Goal: Transaction & Acquisition: Book appointment/travel/reservation

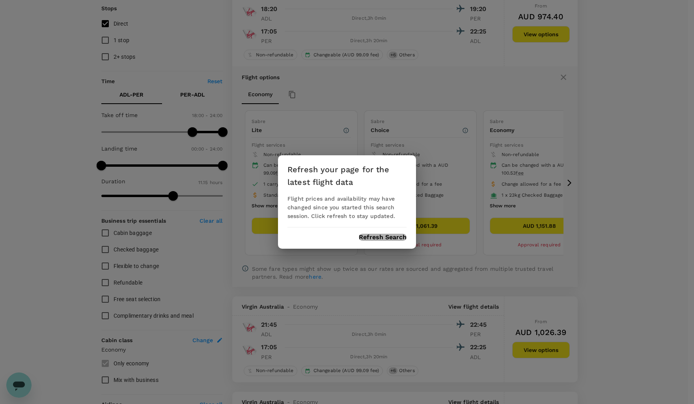
click at [383, 236] on button "Refresh Search" at bounding box center [383, 237] width 48 height 7
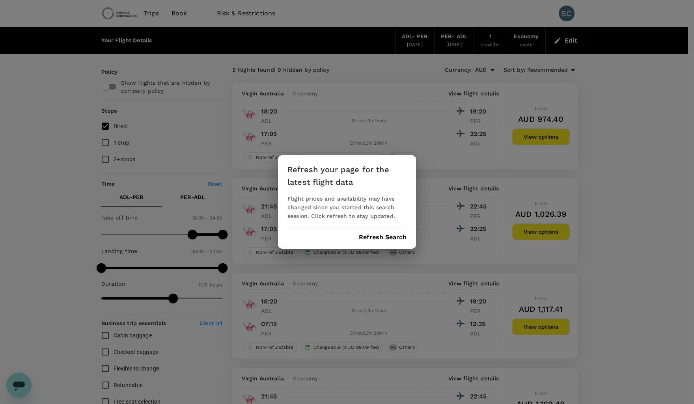
click at [609, 159] on div "Refresh your page for the latest flight data Flight prices and availability may…" at bounding box center [347, 202] width 694 height 404
click at [384, 232] on div "Refresh your page for the latest flight data Flight prices and availability may…" at bounding box center [347, 201] width 138 height 93
click at [387, 236] on button "Refresh Search" at bounding box center [383, 237] width 48 height 7
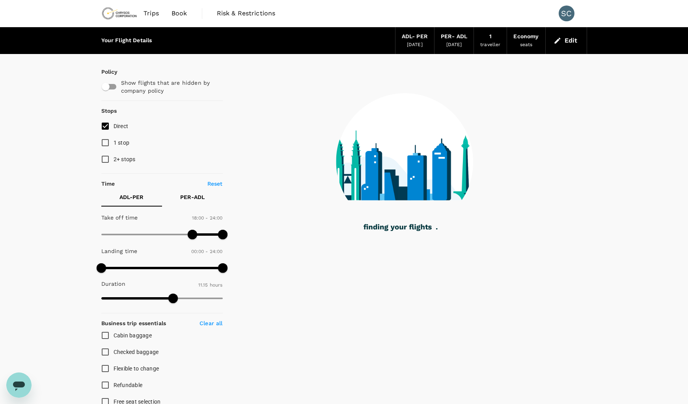
type input "675"
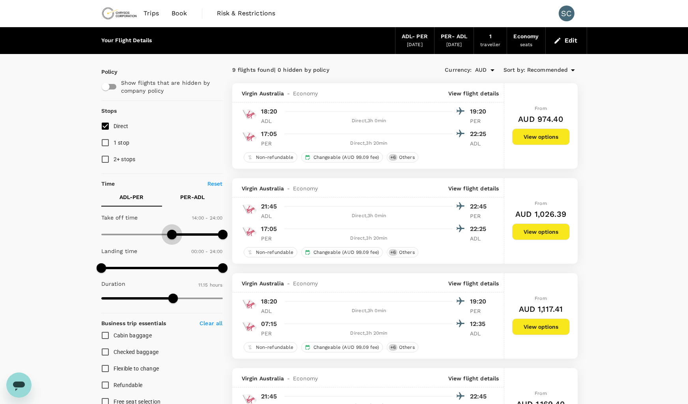
type input "0"
drag, startPoint x: 192, startPoint y: 232, endPoint x: 5, endPoint y: 236, distance: 186.4
click at [413, 40] on div "ADL - PER" at bounding box center [415, 36] width 26 height 9
click at [570, 41] on button "Edit" at bounding box center [566, 40] width 28 height 13
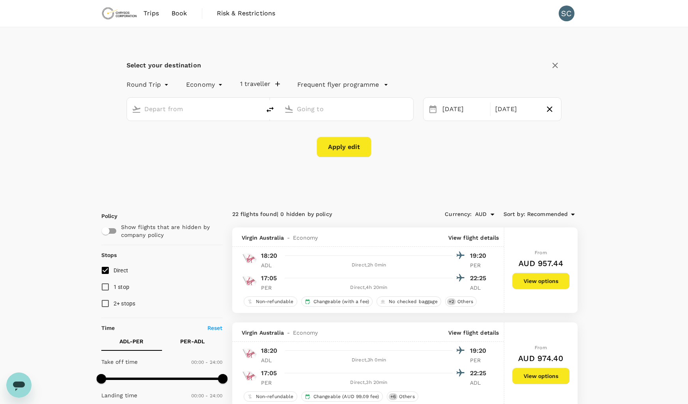
type input "Adelaide (ADL)"
type input "[GEOGRAPHIC_DATA] ([GEOGRAPHIC_DATA])"
click at [461, 110] on div "[DATE]" at bounding box center [463, 109] width 49 height 15
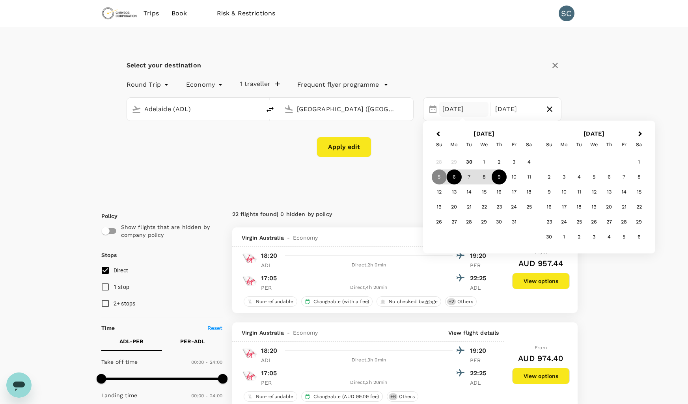
click at [453, 174] on div "6" at bounding box center [453, 176] width 15 height 15
click at [470, 179] on div "7" at bounding box center [468, 176] width 15 height 15
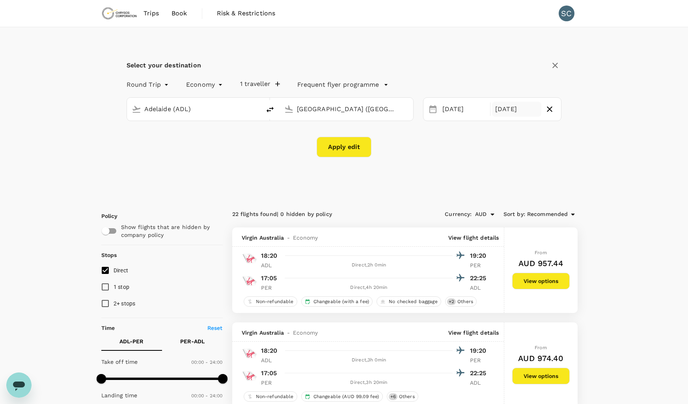
click at [516, 112] on div "[DATE]" at bounding box center [516, 109] width 49 height 15
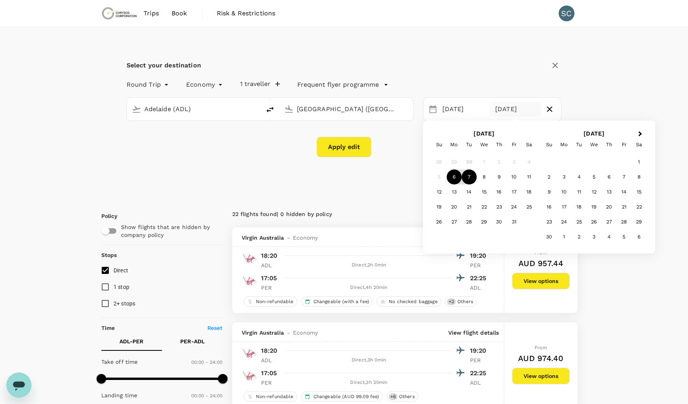
click at [470, 178] on div "7" at bounding box center [468, 176] width 15 height 15
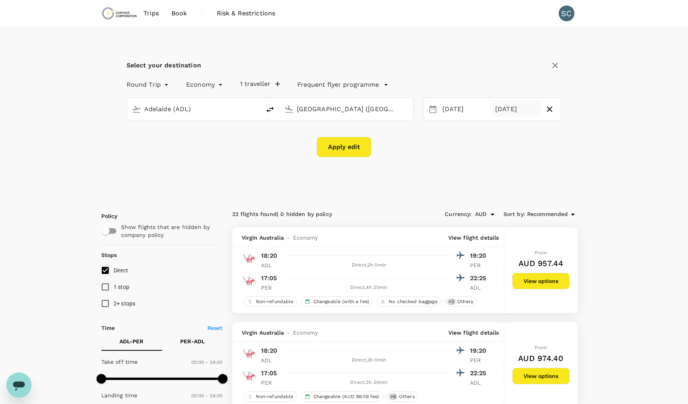
click at [522, 108] on div "[DATE]" at bounding box center [516, 109] width 49 height 15
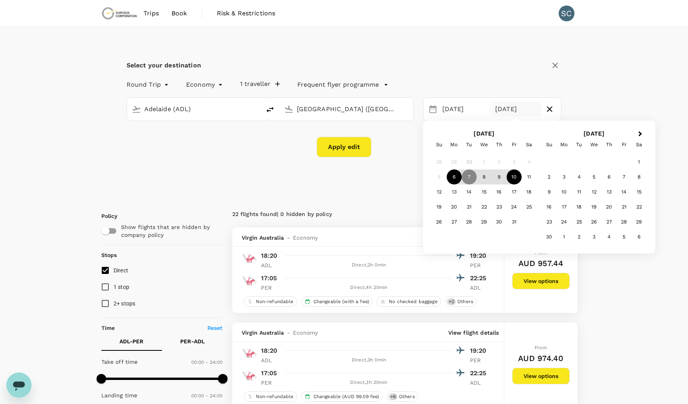
click at [510, 179] on div "10" at bounding box center [513, 176] width 15 height 15
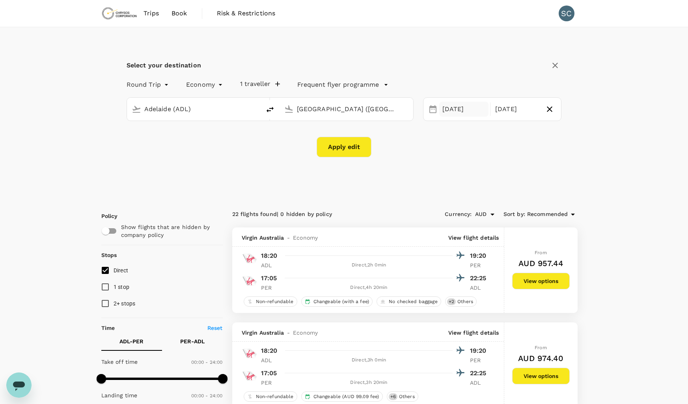
click at [456, 109] on div "[DATE]" at bounding box center [463, 109] width 49 height 15
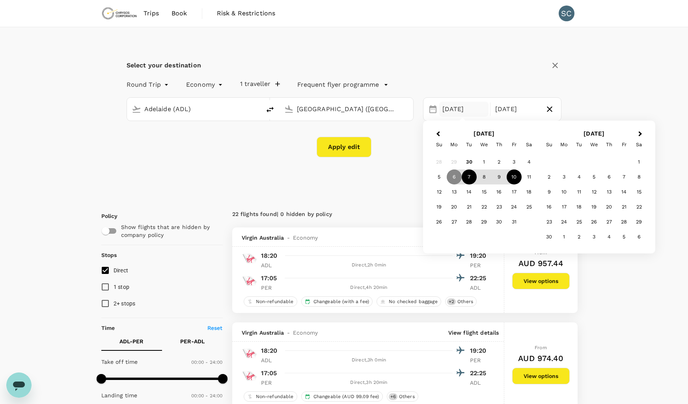
click at [469, 176] on div "7" at bounding box center [468, 176] width 15 height 15
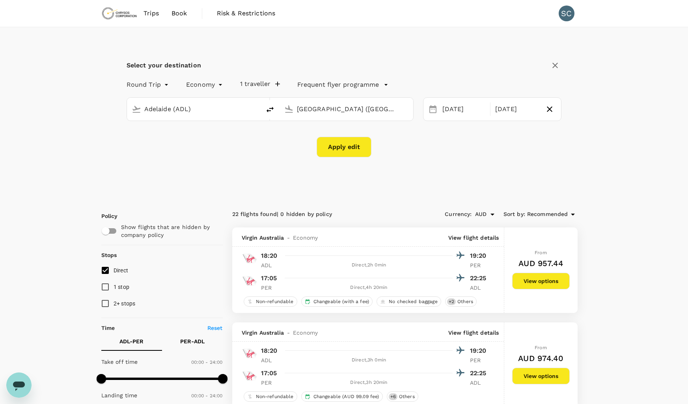
click at [338, 146] on button "Apply edit" at bounding box center [343, 147] width 55 height 20
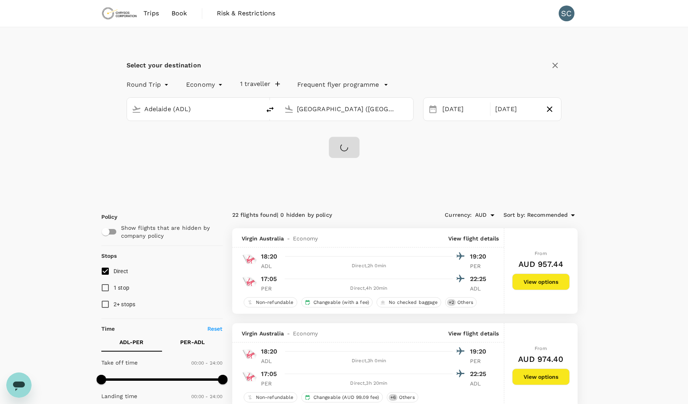
checkbox input "false"
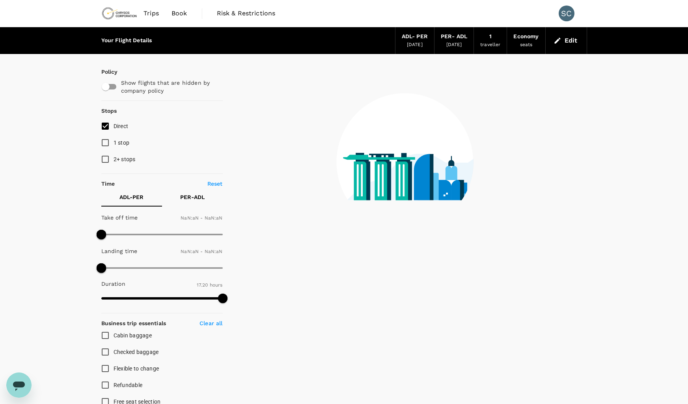
type input "1440"
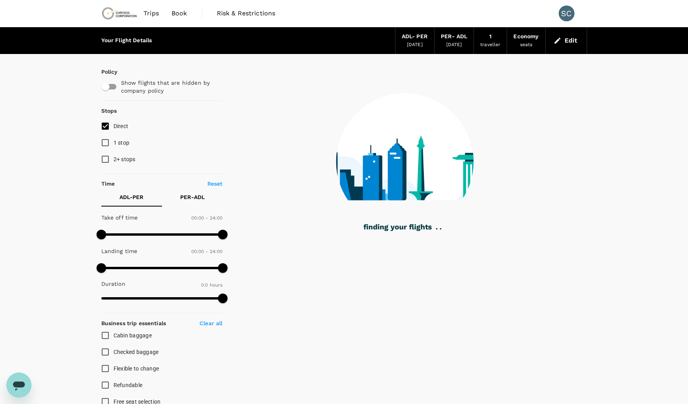
type input "600"
checkbox input "true"
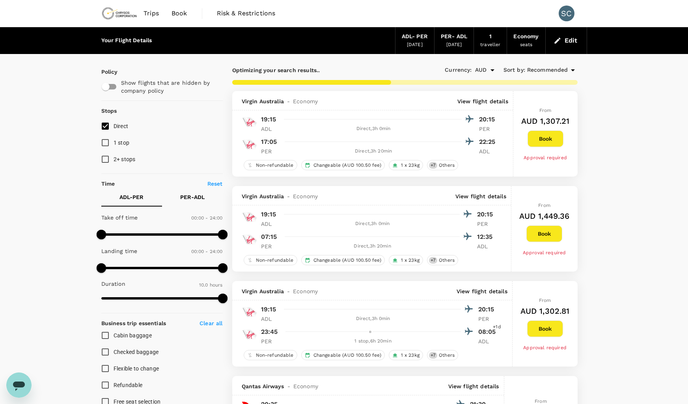
type input "700"
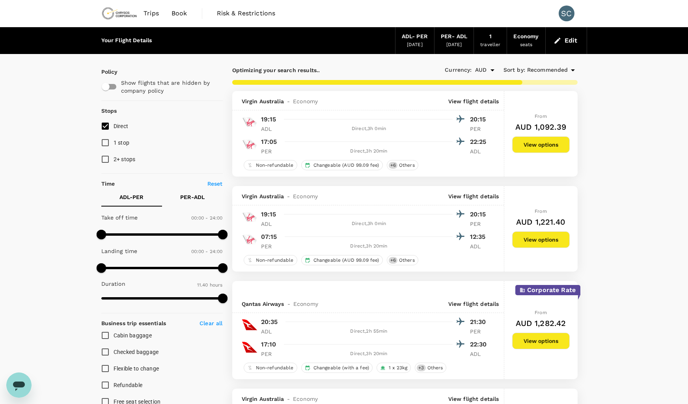
click at [570, 40] on button "Edit" at bounding box center [566, 40] width 28 height 13
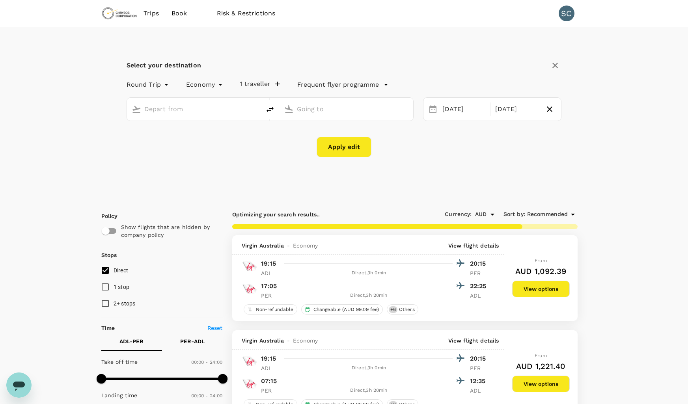
type input "Adelaide (ADL)"
type input "[GEOGRAPHIC_DATA] ([GEOGRAPHIC_DATA])"
click at [449, 108] on div "[DATE]" at bounding box center [463, 109] width 49 height 15
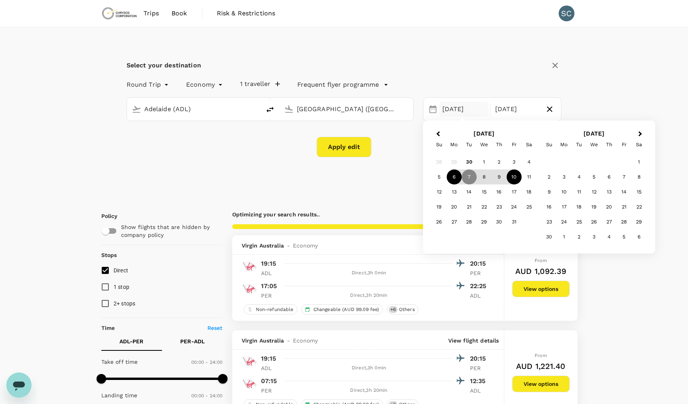
click at [454, 176] on div "6" at bounding box center [453, 176] width 15 height 15
click at [498, 179] on div "9" at bounding box center [498, 176] width 15 height 15
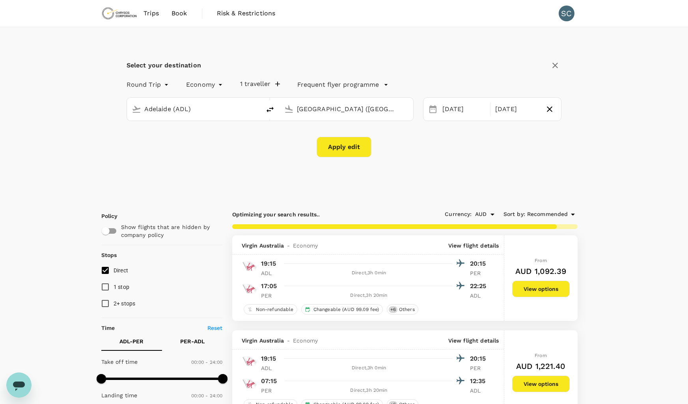
click at [350, 149] on button "Apply edit" at bounding box center [343, 147] width 55 height 20
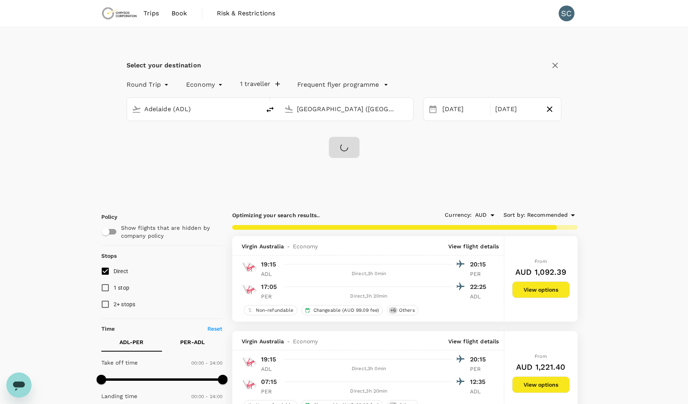
checkbox input "false"
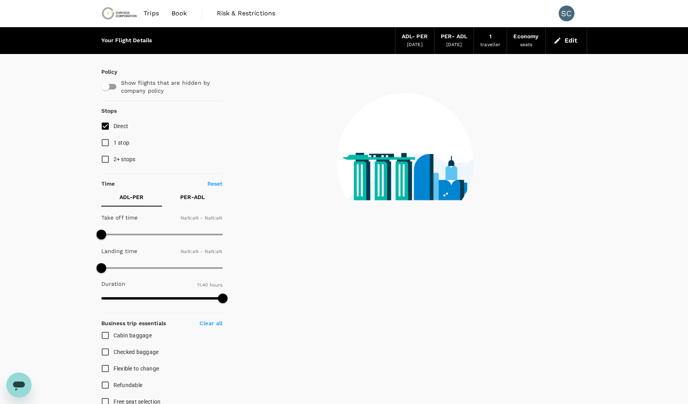
type input "1440"
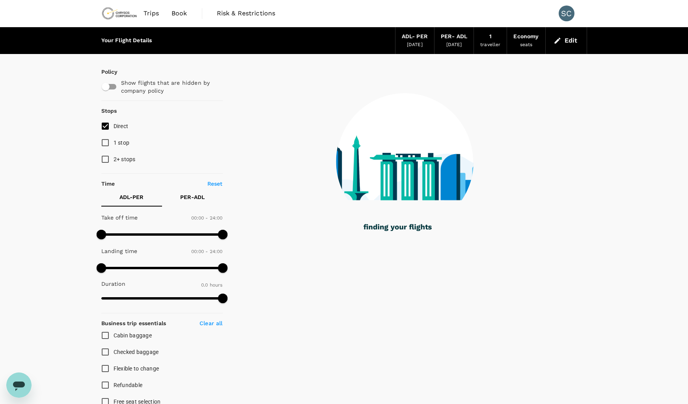
type input "600"
checkbox input "true"
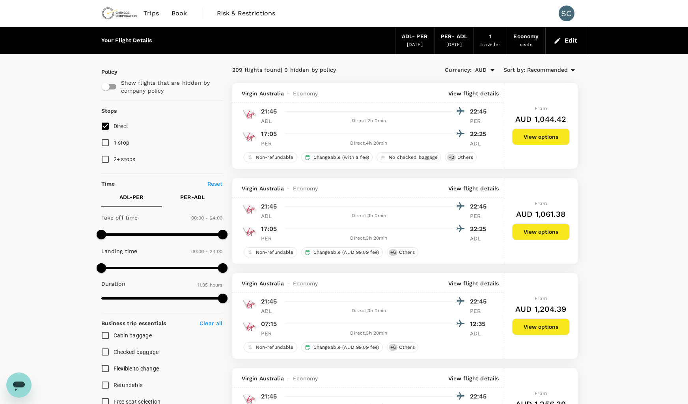
type input "695"
click at [566, 42] on button "Edit" at bounding box center [566, 40] width 28 height 13
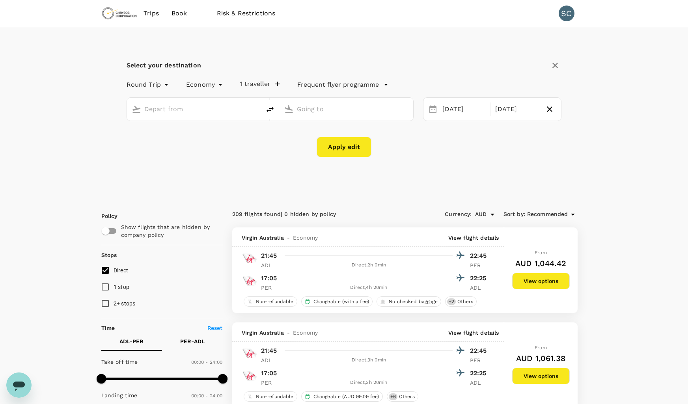
type input "Adelaide (ADL)"
type input "[GEOGRAPHIC_DATA] ([GEOGRAPHIC_DATA])"
click at [459, 107] on div "[DATE]" at bounding box center [463, 109] width 49 height 15
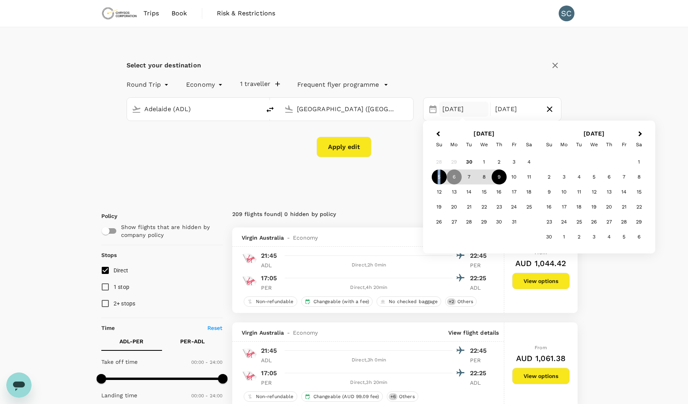
click at [437, 175] on div "5" at bounding box center [439, 176] width 15 height 15
click at [495, 177] on div "9" at bounding box center [498, 176] width 15 height 15
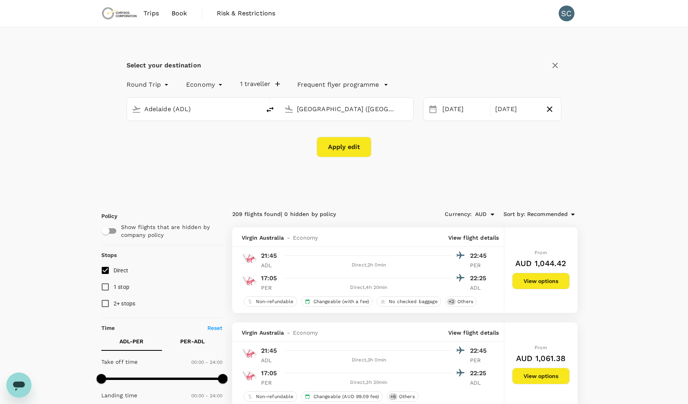
click at [339, 141] on button "Apply edit" at bounding box center [343, 147] width 55 height 20
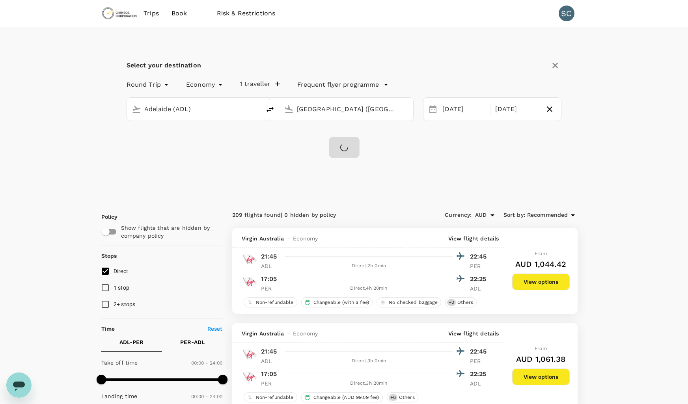
checkbox input "false"
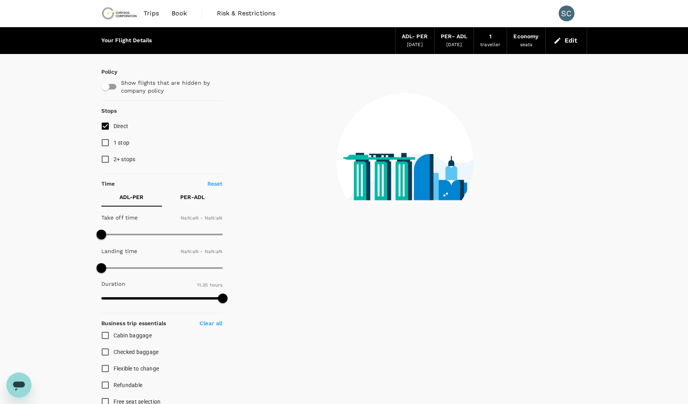
type input "1440"
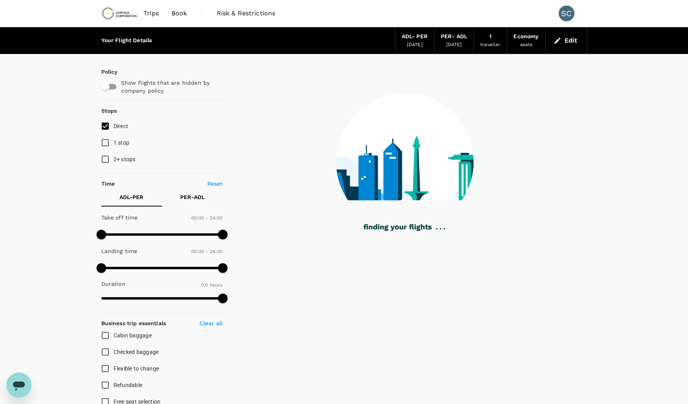
type input "1040"
checkbox input "true"
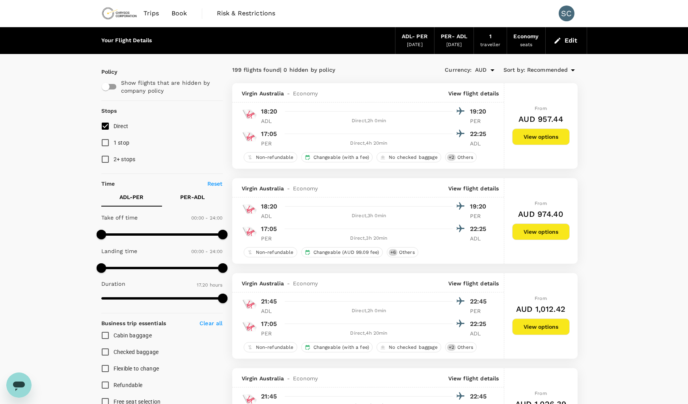
click at [567, 42] on button "Edit" at bounding box center [566, 40] width 28 height 13
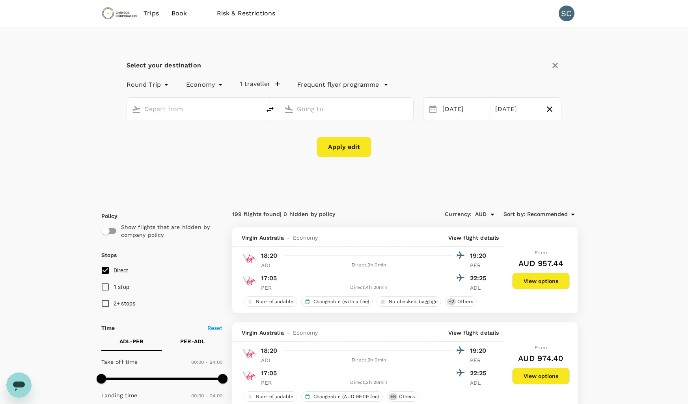
type input "Adelaide (ADL)"
type input "[GEOGRAPHIC_DATA] ([GEOGRAPHIC_DATA])"
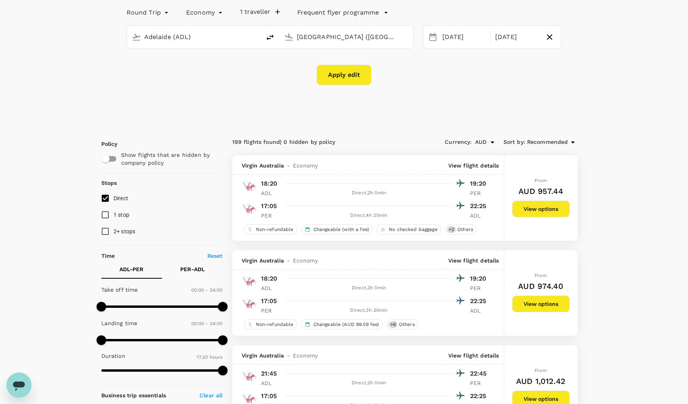
scroll to position [197, 0]
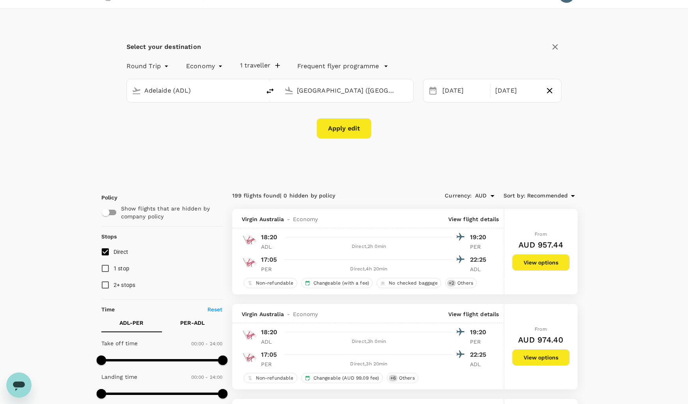
scroll to position [0, 0]
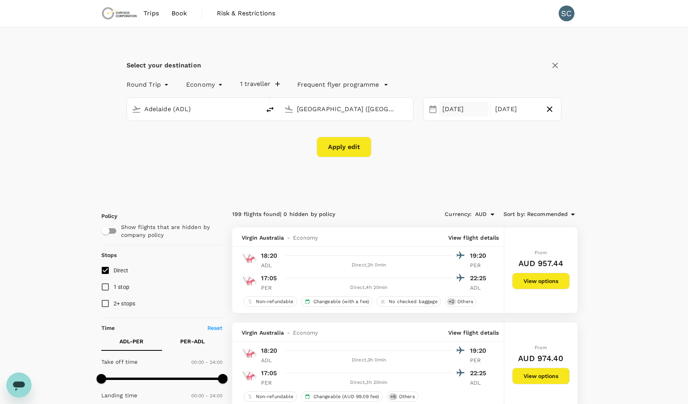
click at [448, 109] on div "[DATE]" at bounding box center [463, 109] width 49 height 15
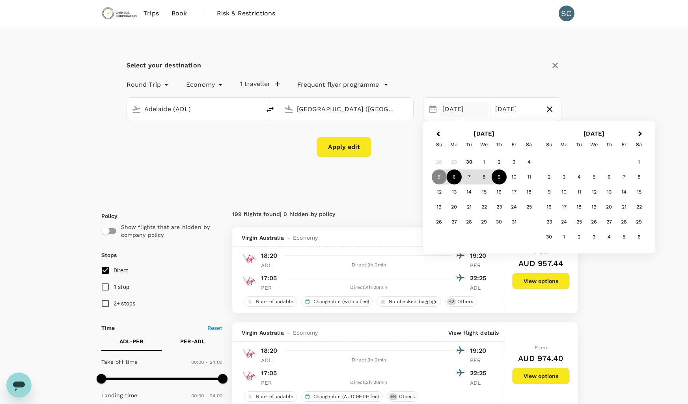
click at [456, 178] on div "6" at bounding box center [453, 176] width 15 height 15
click at [501, 178] on div "9" at bounding box center [498, 176] width 15 height 15
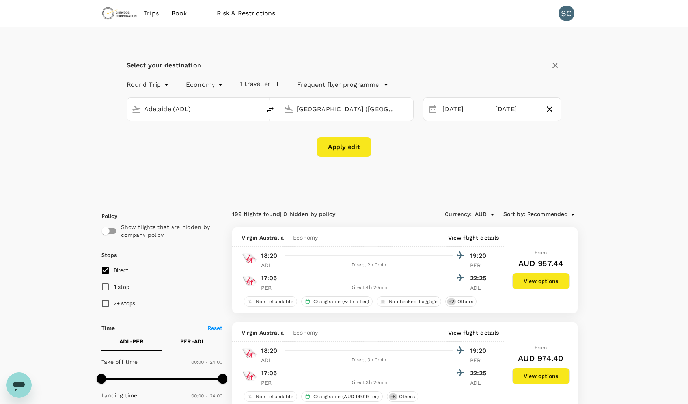
scroll to position [39, 0]
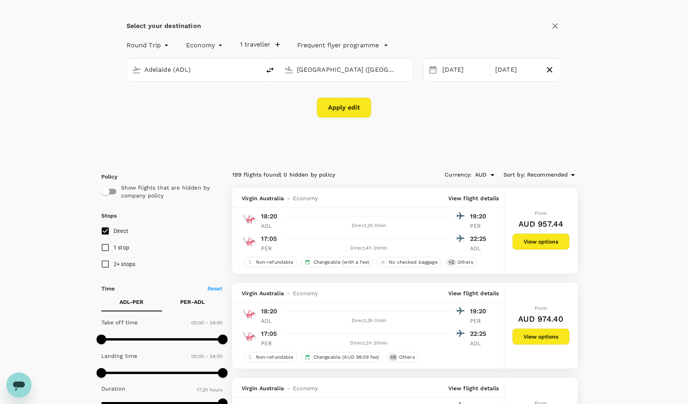
click at [348, 108] on button "Apply edit" at bounding box center [343, 107] width 55 height 20
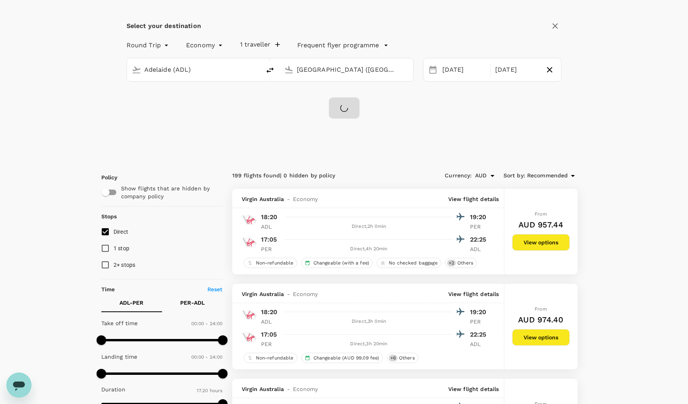
checkbox input "false"
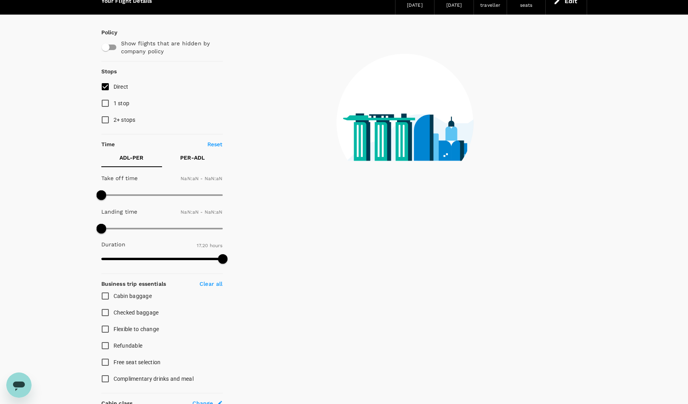
type input "1440"
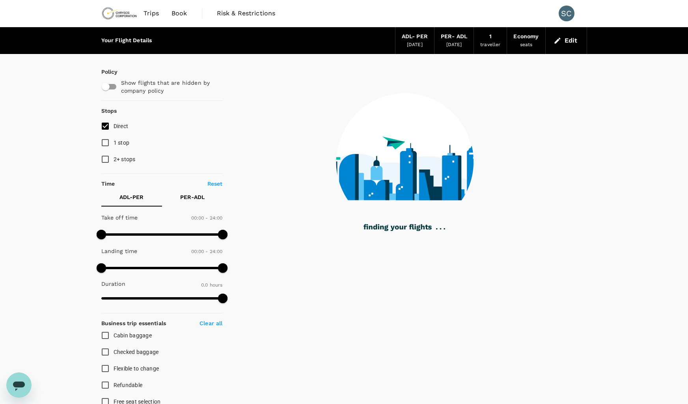
type input "610"
checkbox input "true"
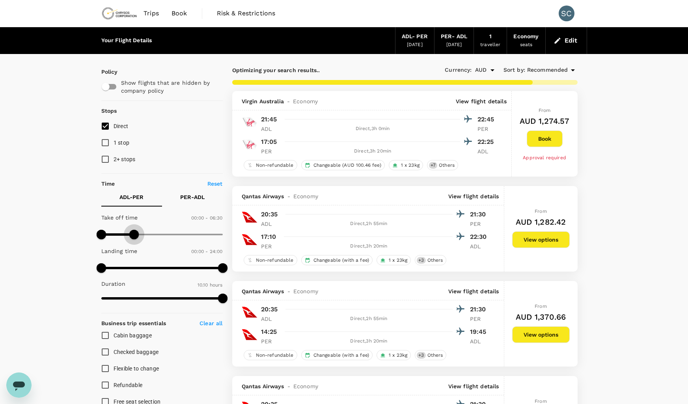
type input "450"
drag, startPoint x: 224, startPoint y: 232, endPoint x: 138, endPoint y: 238, distance: 86.5
click at [138, 238] on span at bounding box center [138, 234] width 9 height 9
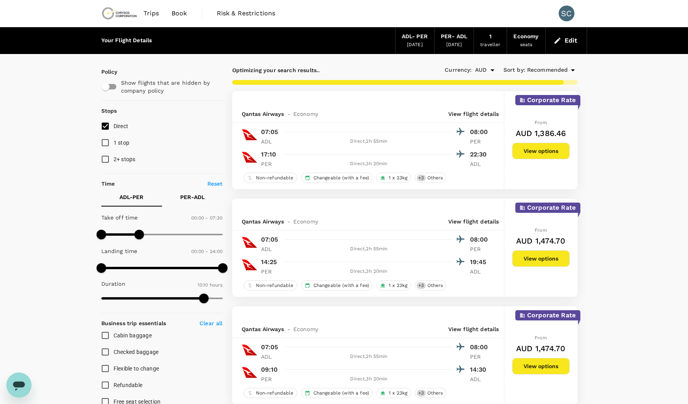
click at [565, 41] on button "Edit" at bounding box center [566, 40] width 28 height 13
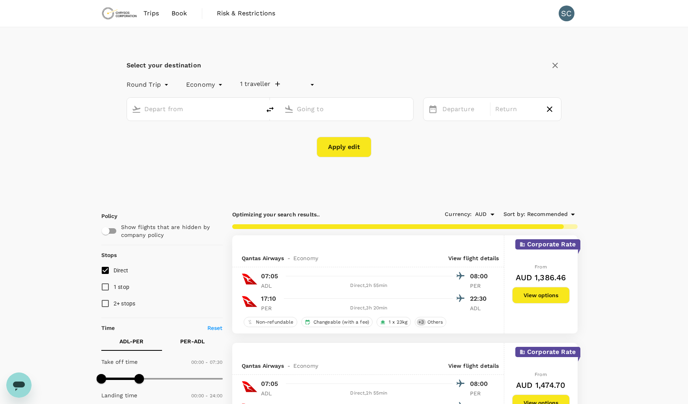
type input "undefined, undefined (any)"
type input "Adelaide (ADL)"
type input "[GEOGRAPHIC_DATA] ([GEOGRAPHIC_DATA])"
click at [458, 112] on div "[DATE]" at bounding box center [463, 109] width 49 height 15
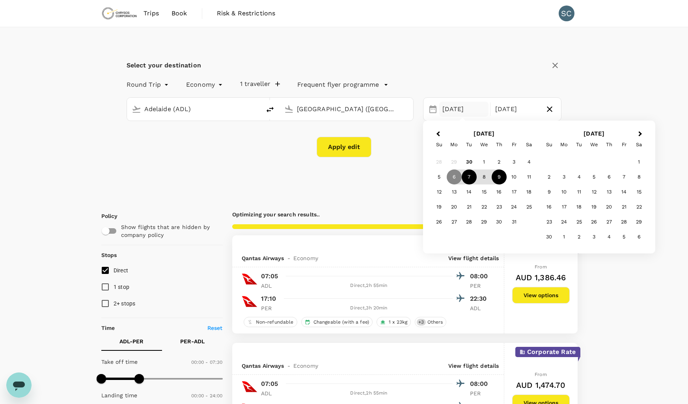
click at [467, 177] on div "7" at bounding box center [468, 176] width 15 height 15
click at [514, 178] on div "10" at bounding box center [513, 176] width 15 height 15
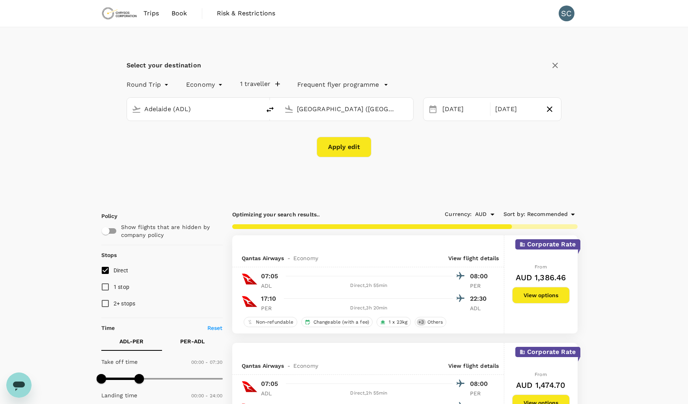
click at [337, 151] on button "Apply edit" at bounding box center [343, 147] width 55 height 20
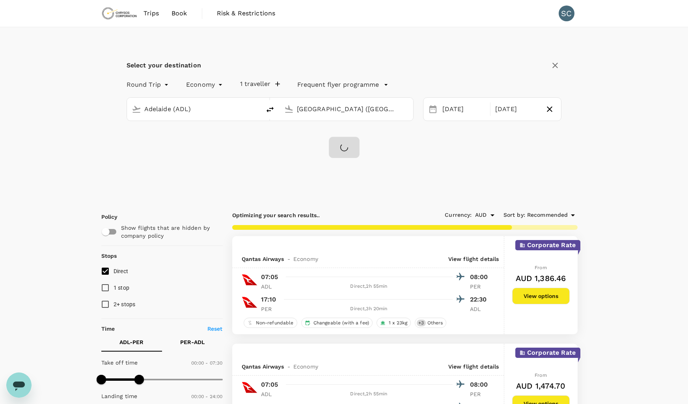
checkbox input "false"
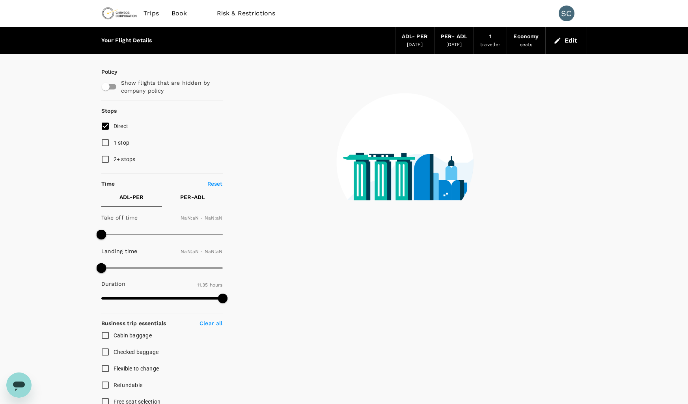
type input "1440"
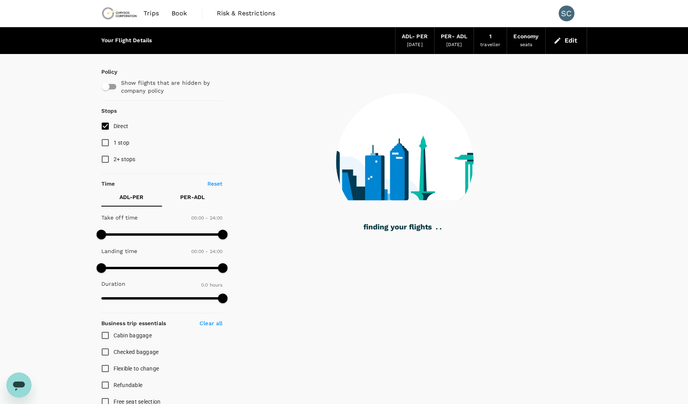
type input "675"
checkbox input "true"
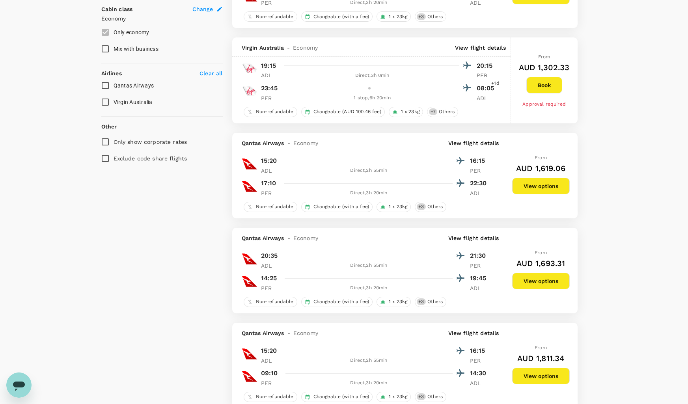
scroll to position [268, 0]
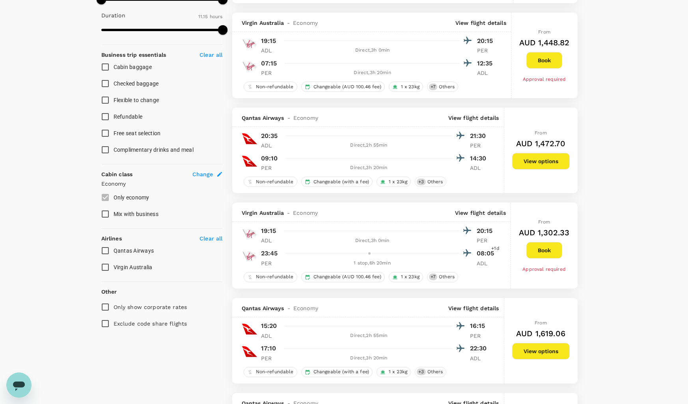
type input "700"
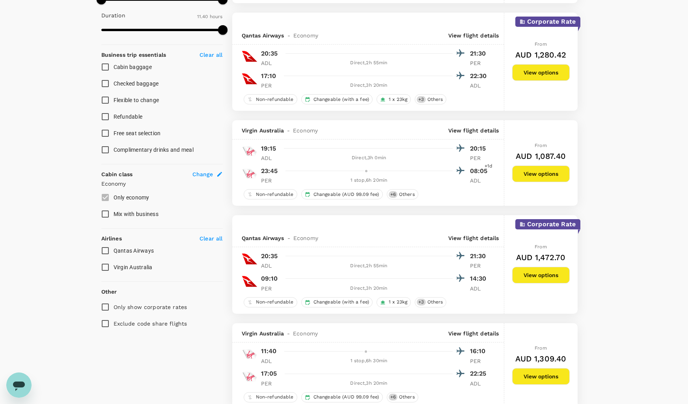
scroll to position [0, 0]
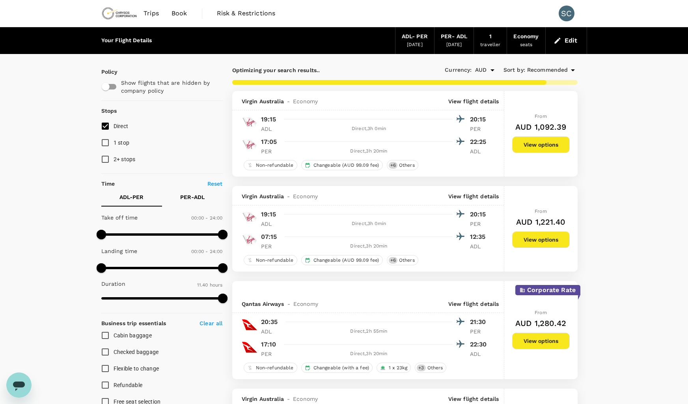
click at [564, 41] on button "Edit" at bounding box center [566, 40] width 28 height 13
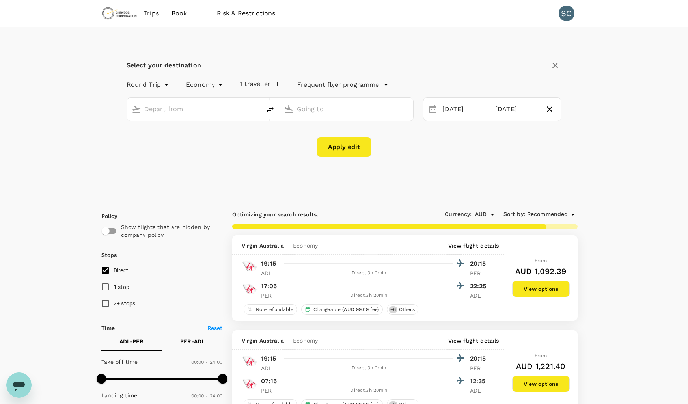
type input "Adelaide (ADL)"
type input "[GEOGRAPHIC_DATA] ([GEOGRAPHIC_DATA])"
click at [463, 108] on div "[DATE]" at bounding box center [463, 109] width 49 height 15
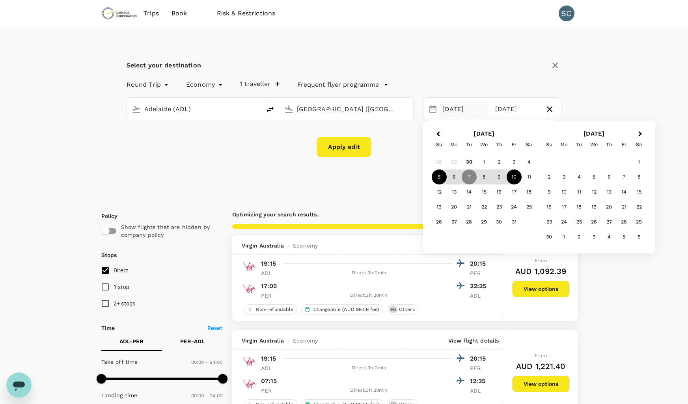
click at [439, 178] on div "5" at bounding box center [439, 176] width 15 height 15
click at [498, 177] on div "9" at bounding box center [498, 176] width 15 height 15
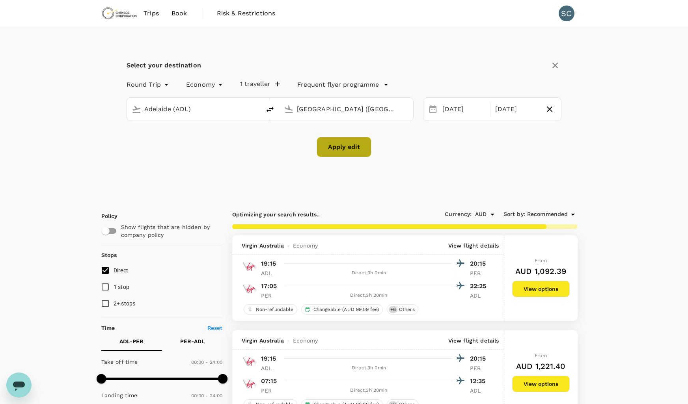
click at [354, 152] on button "Apply edit" at bounding box center [343, 147] width 55 height 20
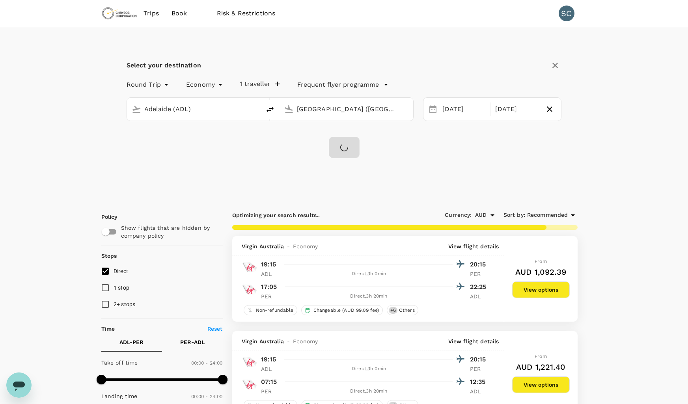
checkbox input "false"
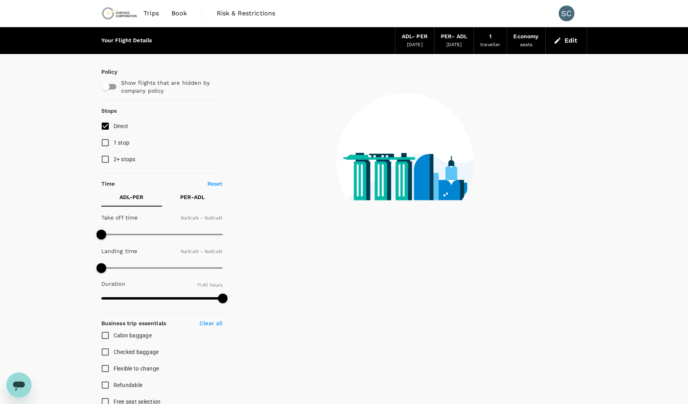
type input "1440"
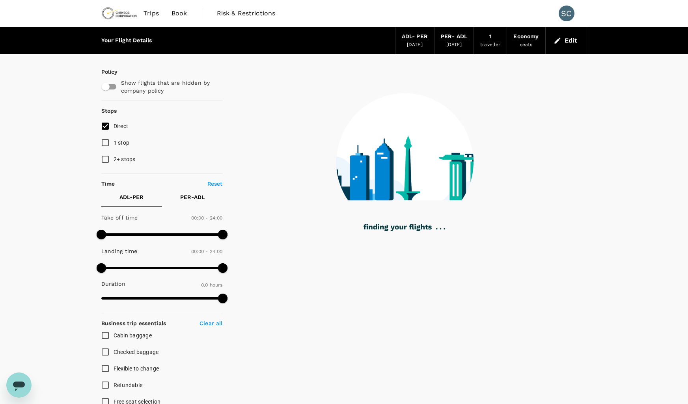
type input "1040"
checkbox input "true"
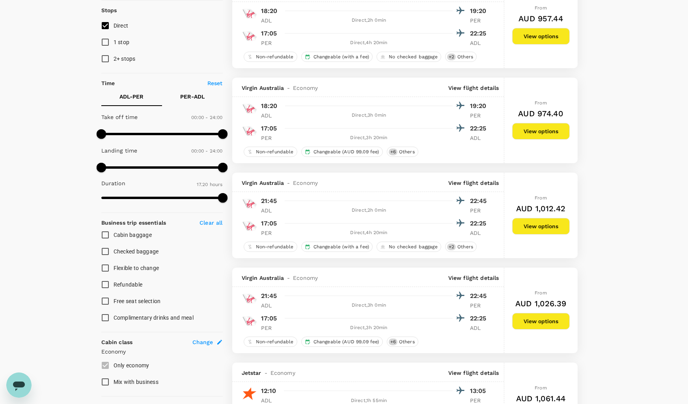
scroll to position [118, 0]
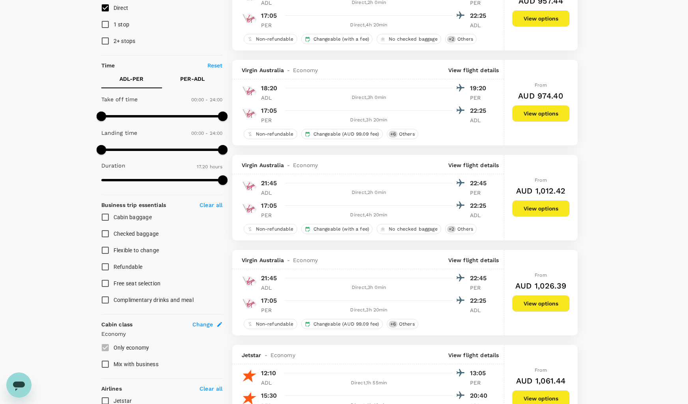
click at [555, 208] on button "View options" at bounding box center [541, 208] width 58 height 17
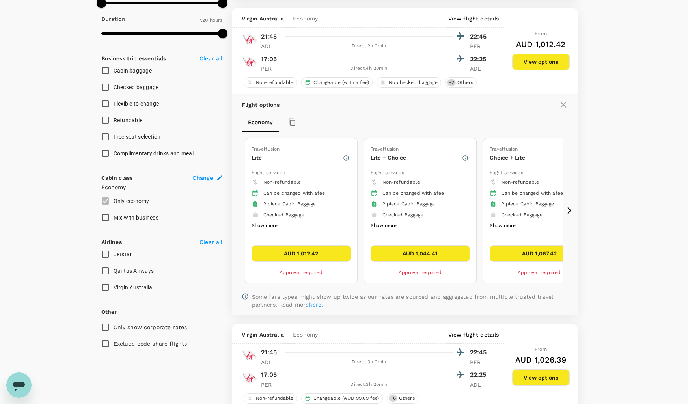
scroll to position [273, 0]
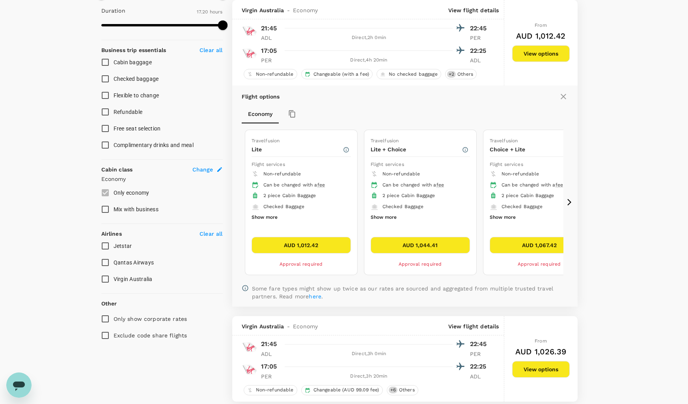
click at [381, 217] on button "Show more" at bounding box center [383, 217] width 26 height 10
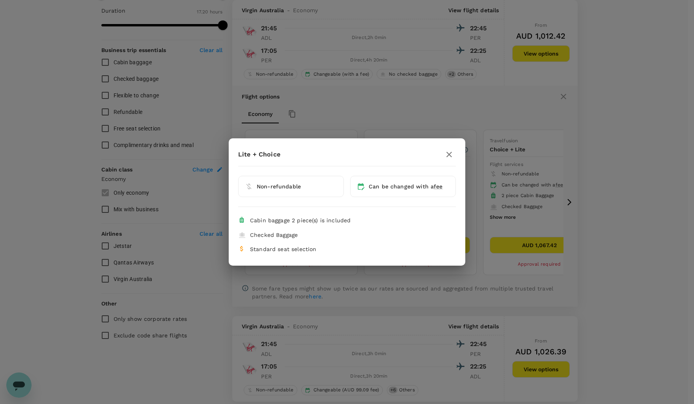
click at [450, 152] on icon "button" at bounding box center [448, 154] width 9 height 9
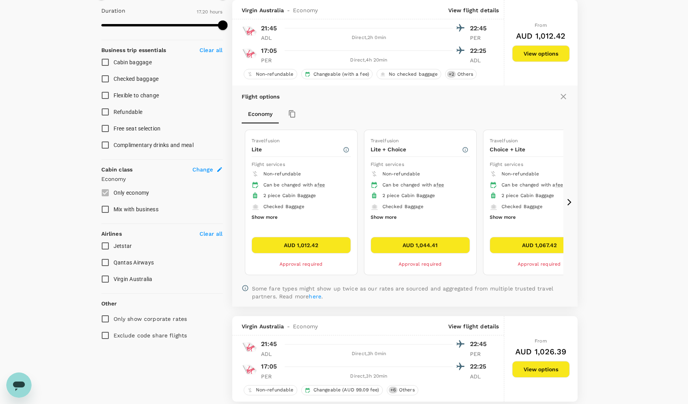
click at [571, 201] on icon at bounding box center [569, 202] width 8 height 8
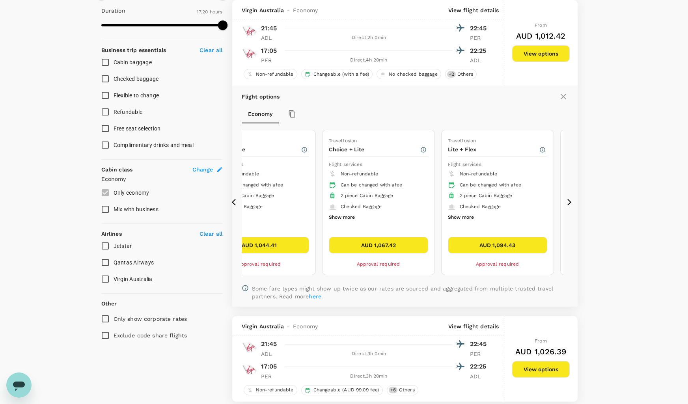
click at [569, 201] on icon at bounding box center [569, 202] width 4 height 7
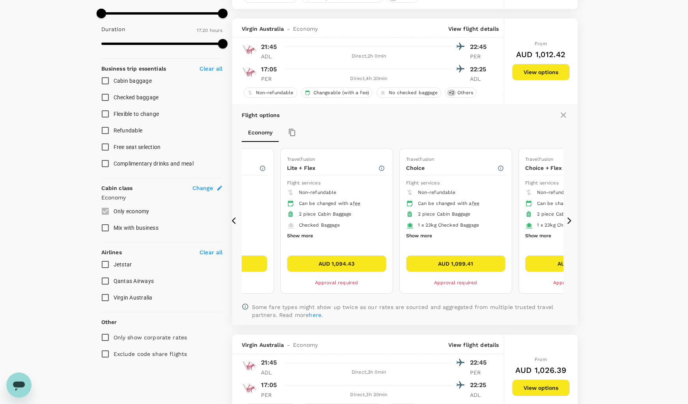
scroll to position [236, 0]
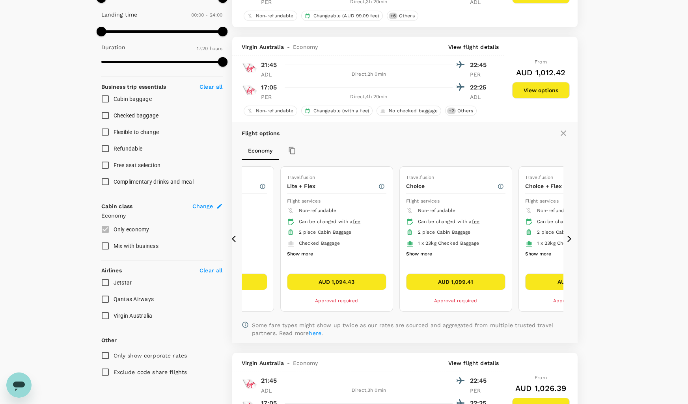
drag, startPoint x: 647, startPoint y: 226, endPoint x: 619, endPoint y: 230, distance: 28.3
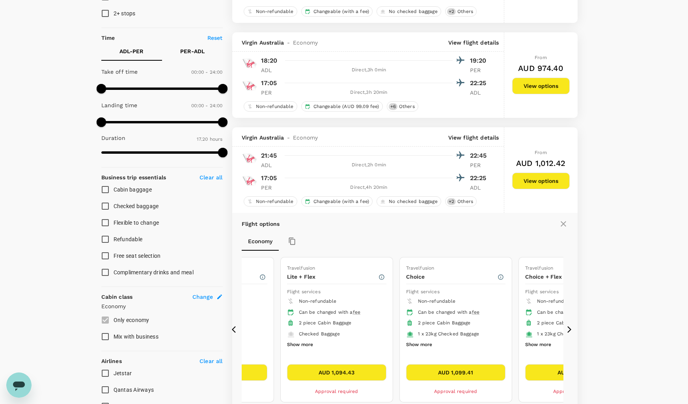
scroll to position [158, 0]
